Goal: Task Accomplishment & Management: Manage account settings

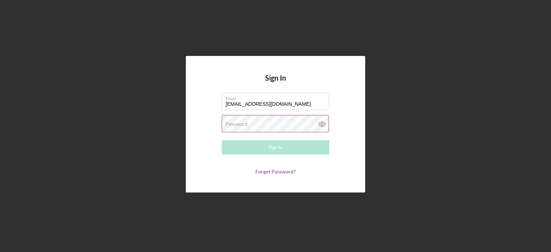
type input "[EMAIL_ADDRESS][DOMAIN_NAME]"
click at [227, 124] on label "Password" at bounding box center [237, 124] width 22 height 6
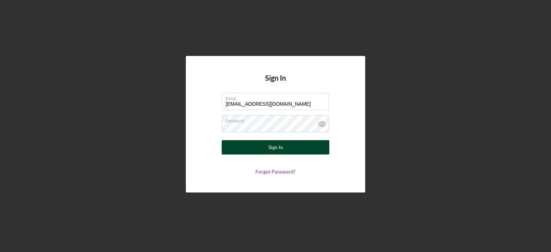
click at [274, 148] on div "Sign In" at bounding box center [275, 147] width 15 height 14
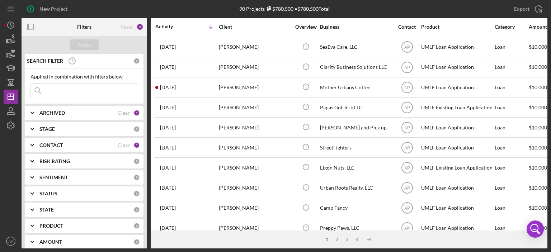
scroll to position [86, 0]
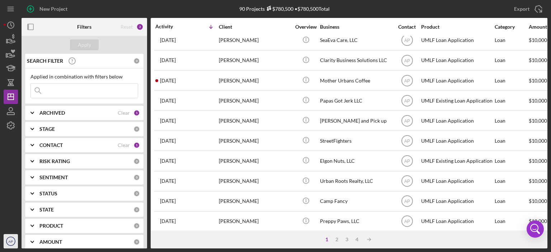
click at [10, 240] on text "AP" at bounding box center [11, 242] width 5 height 4
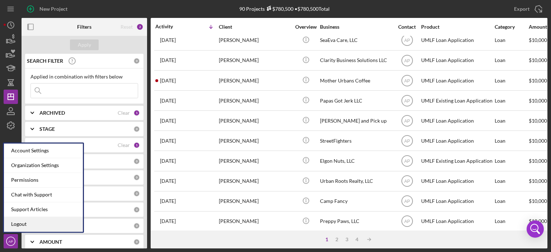
click at [19, 224] on link "Logout" at bounding box center [43, 224] width 79 height 15
